Goal: Book appointment/travel/reservation

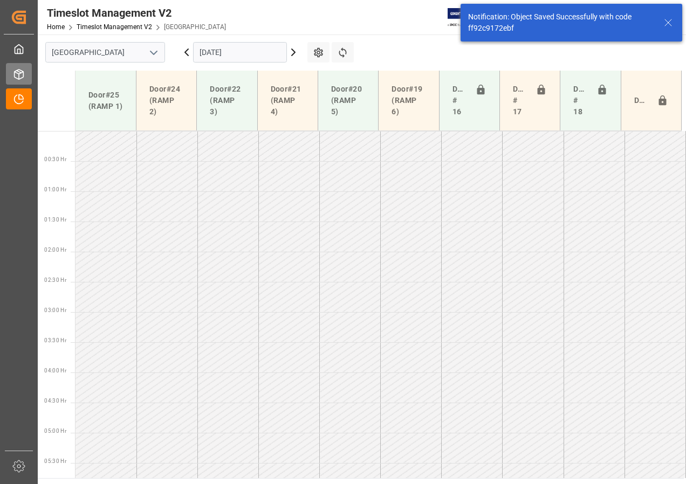
scroll to position [318, 0]
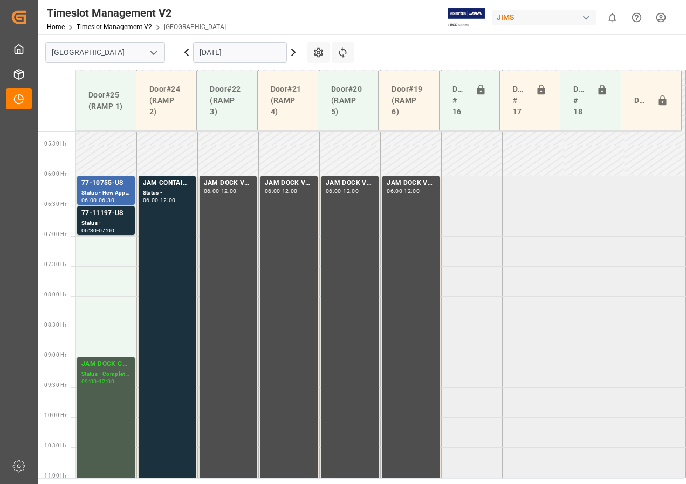
click at [215, 54] on input "[DATE]" at bounding box center [240, 52] width 94 height 20
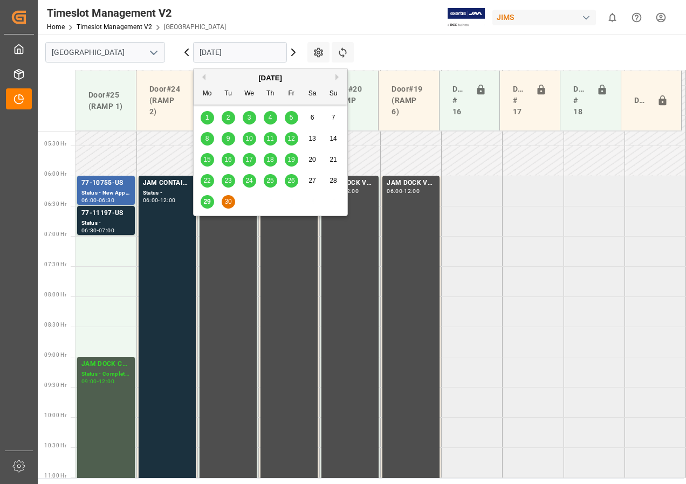
click at [208, 201] on span "29" at bounding box center [206, 202] width 7 height 8
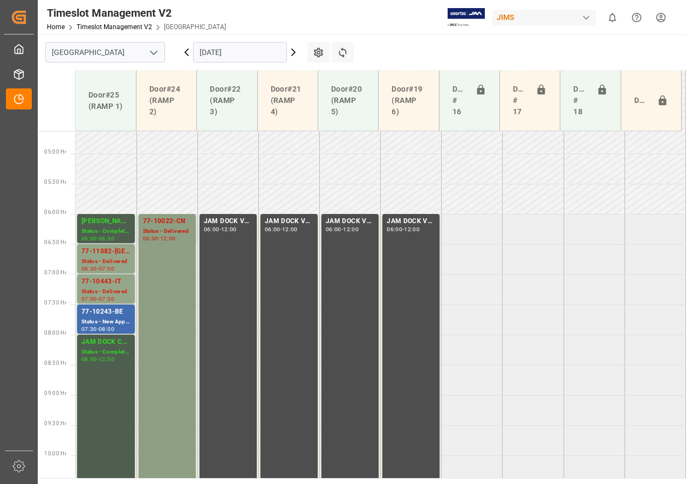
scroll to position [298, 0]
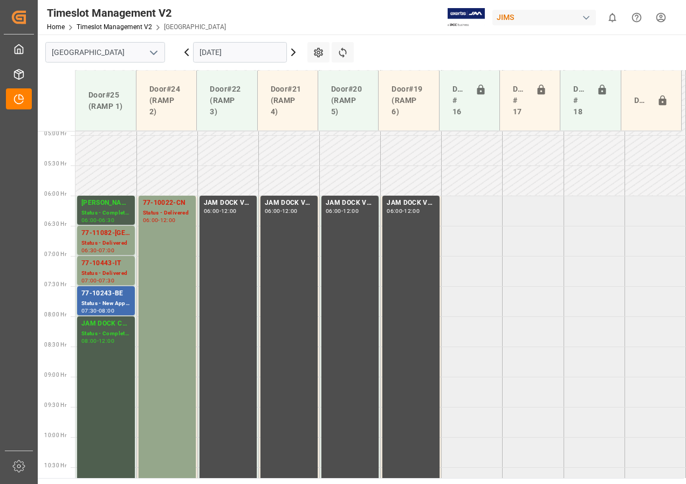
click at [223, 55] on input "[DATE]" at bounding box center [240, 52] width 94 height 20
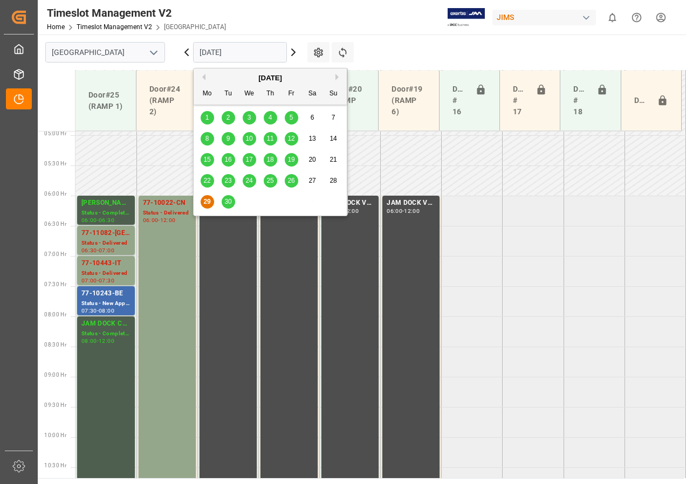
click at [225, 201] on span "30" at bounding box center [227, 202] width 7 height 8
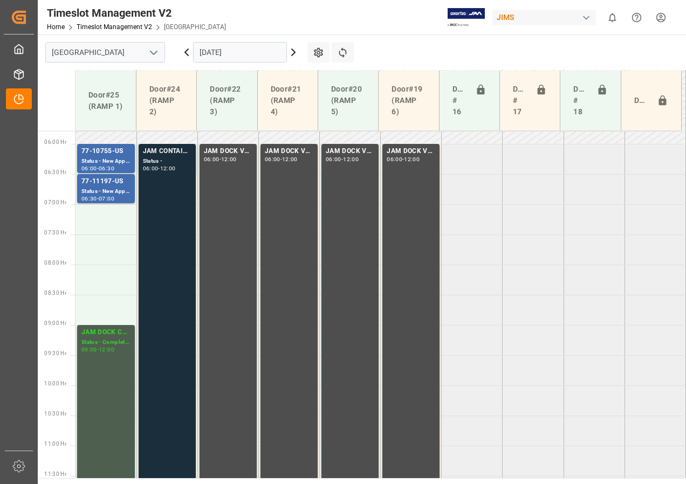
scroll to position [350, 0]
click at [172, 160] on div "Status -" at bounding box center [167, 160] width 49 height 9
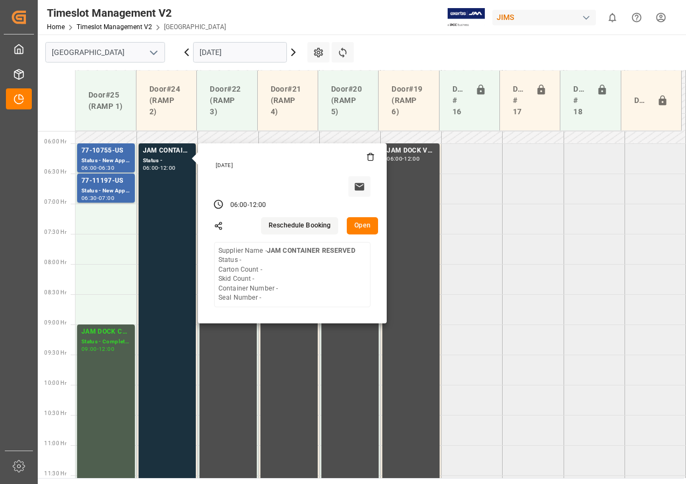
click at [229, 51] on input "[DATE]" at bounding box center [240, 52] width 94 height 20
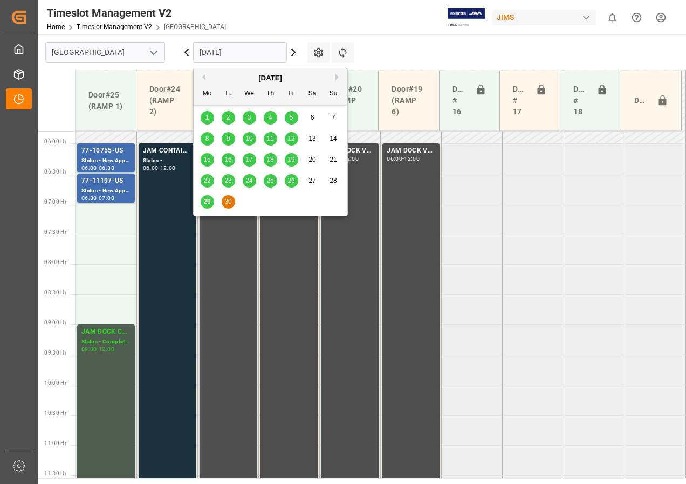
click at [337, 76] on button "Next Month" at bounding box center [339, 77] width 6 height 6
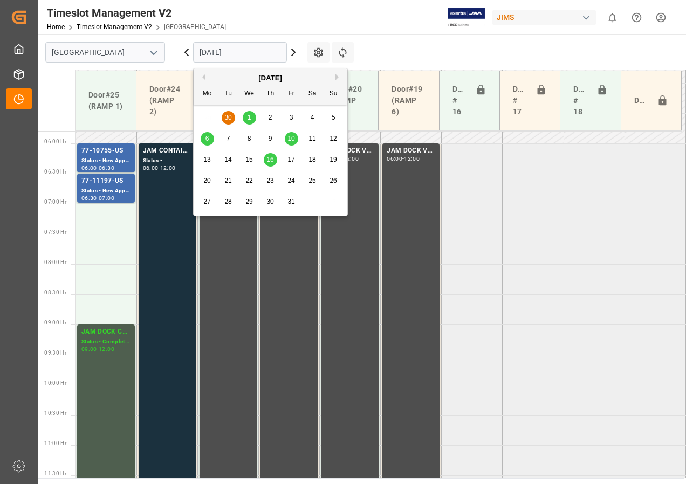
click at [249, 113] on div "1" at bounding box center [249, 118] width 13 height 13
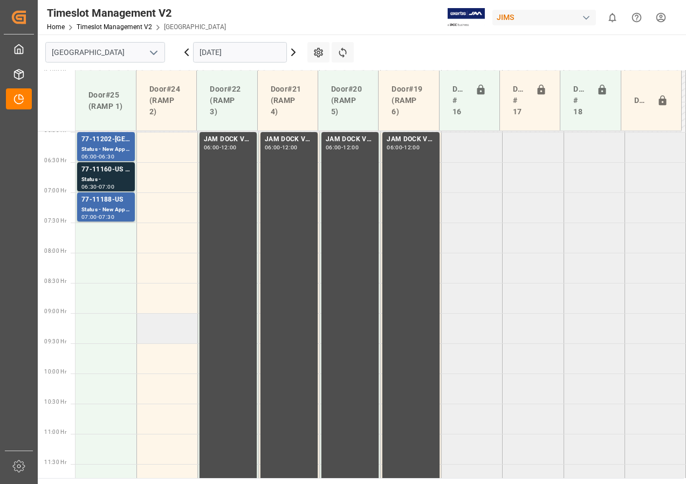
scroll to position [349, 0]
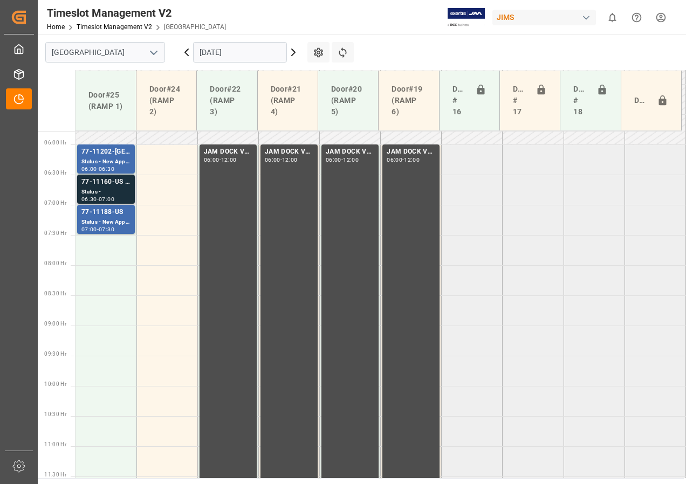
click at [108, 180] on div "77-11160-US SHIP#/M" at bounding box center [105, 182] width 49 height 11
click at [107, 218] on div "Status - New Appointment" at bounding box center [105, 222] width 49 height 9
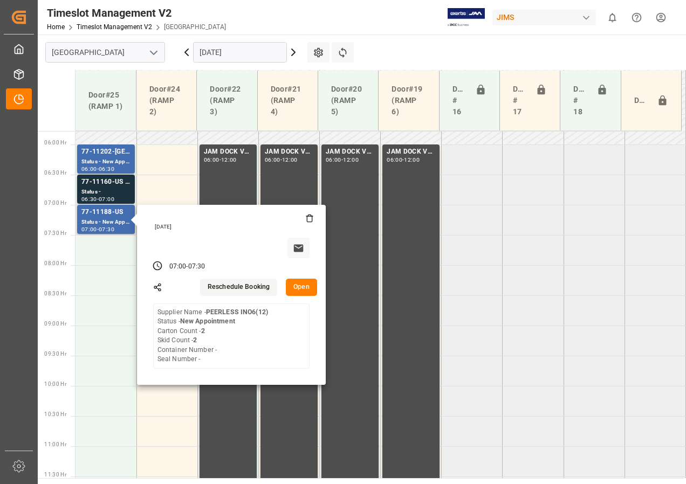
click at [300, 286] on button "Open" at bounding box center [301, 287] width 31 height 17
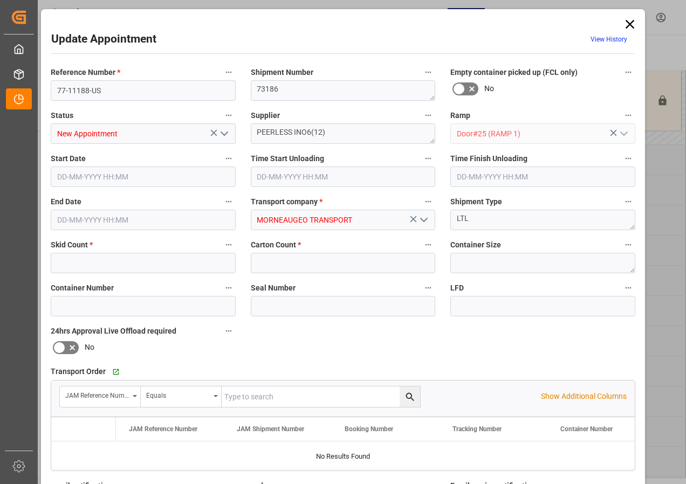
type input "2"
type input "[DATE] 07:00"
type input "[DATE] 07:30"
type input "[DATE] 13:23"
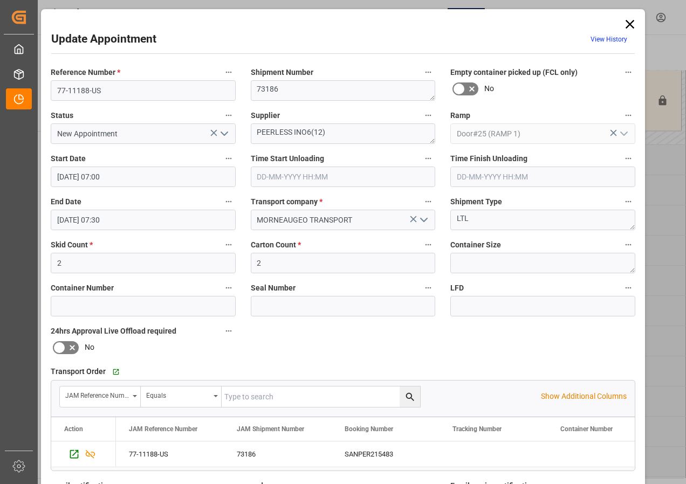
click at [631, 24] on icon at bounding box center [629, 24] width 15 height 15
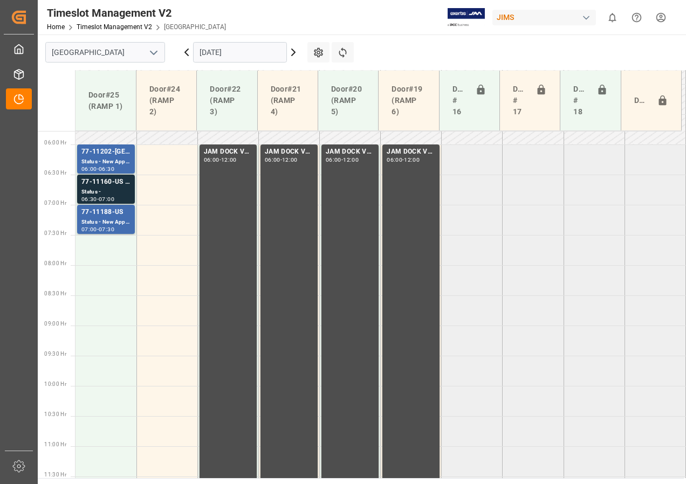
click at [184, 50] on icon at bounding box center [186, 52] width 13 height 13
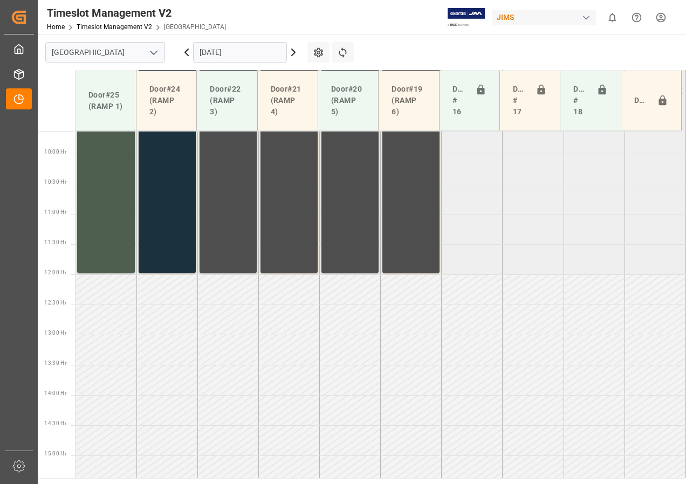
scroll to position [620, 0]
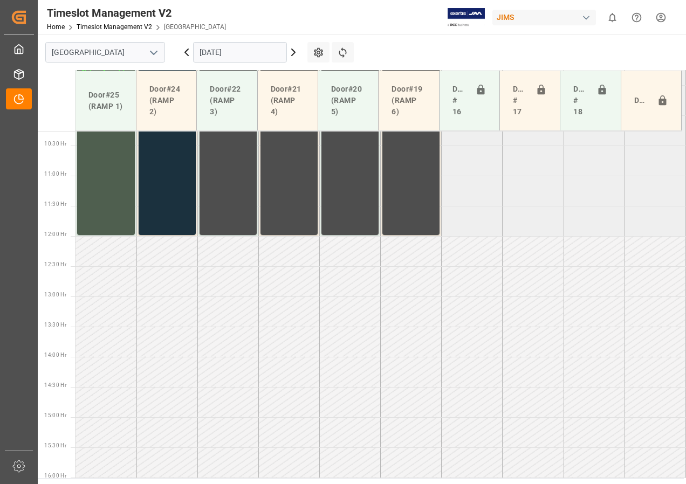
click at [184, 50] on icon at bounding box center [186, 52] width 13 height 13
